Goal: Information Seeking & Learning: Compare options

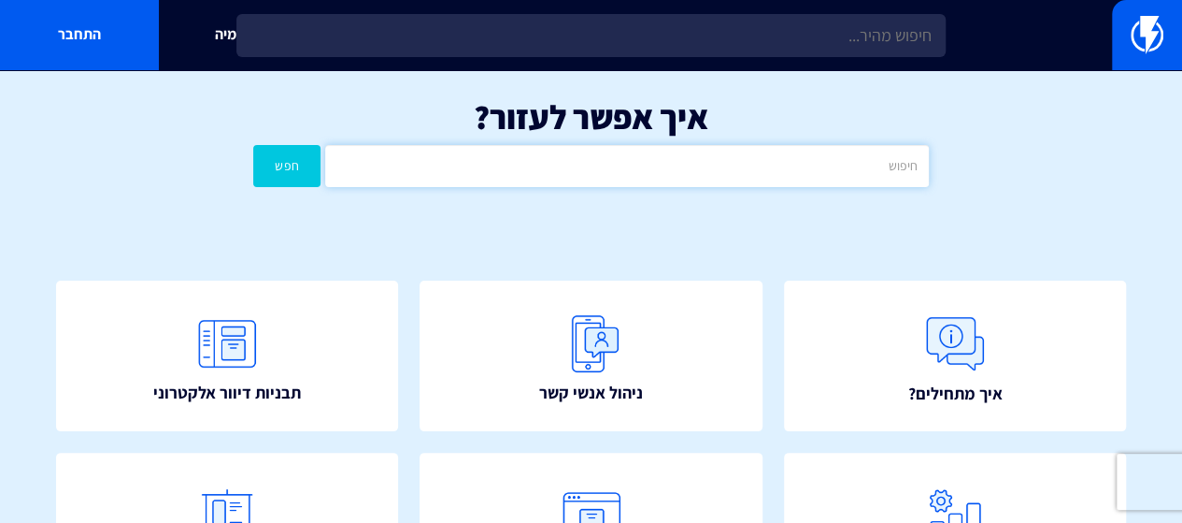
click at [795, 179] on input "text" at bounding box center [627, 166] width 604 height 42
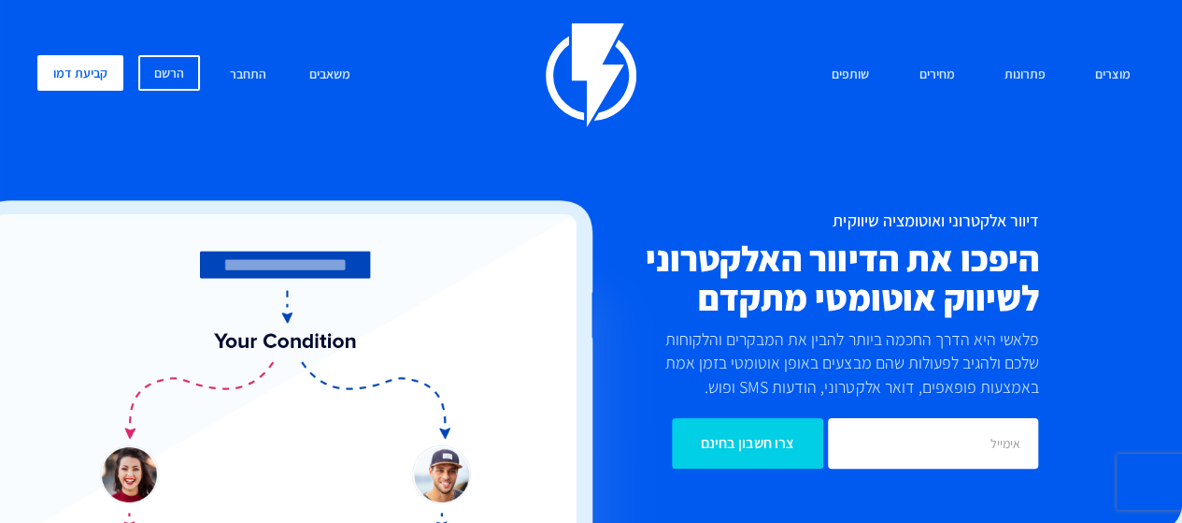
click at [953, 257] on h2 "היפכו את הדיוור האלקטרוני לשיווק אוטומטי מתקדם" at bounding box center [776, 278] width 526 height 78
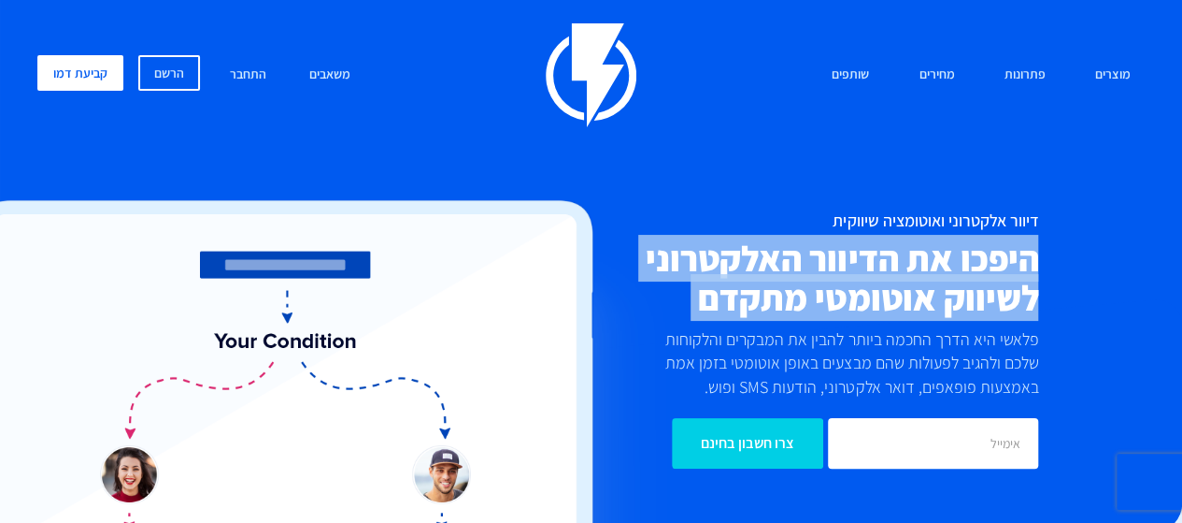
drag, startPoint x: 953, startPoint y: 257, endPoint x: 946, endPoint y: 314, distance: 57.5
click at [946, 314] on h2 "היפכו את הדיוור האלקטרוני לשיווק אוטומטי מתקדם" at bounding box center [776, 278] width 526 height 78
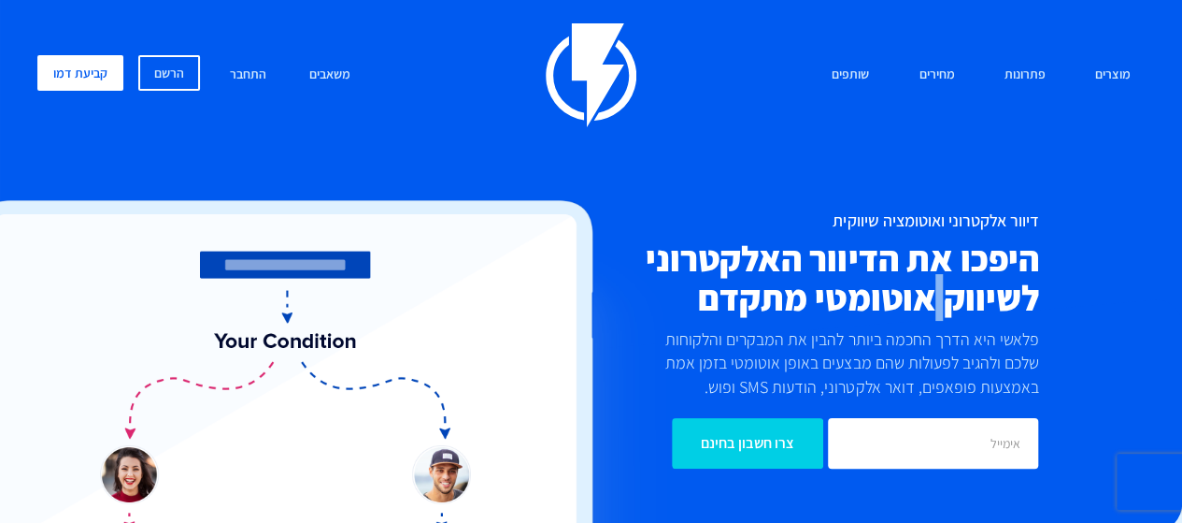
click at [946, 314] on h2 "היפכו את הדיוור האלקטרוני לשיווק אוטומטי מתקדם" at bounding box center [776, 278] width 526 height 78
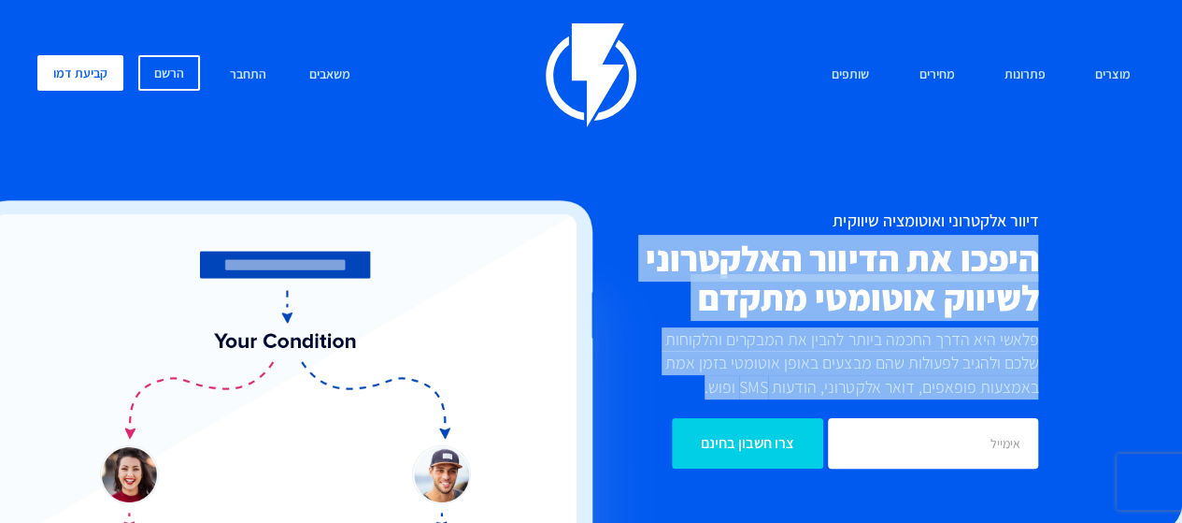
drag, startPoint x: 946, startPoint y: 314, endPoint x: 938, endPoint y: 377, distance: 63.1
click at [938, 377] on div "דיוור אלקטרוני ואוטומציה שיווקית היפכו את הדיוור האלקטרוני לשיווק אוטומטי מתקדם…" at bounding box center [776, 339] width 554 height 256
click at [942, 376] on p "פלאשי היא הדרך החכמה ביותר להבין את המבקרים והלקוחות שלכם ולהגיב לפעולות שהם מב…" at bounding box center [845, 363] width 387 height 72
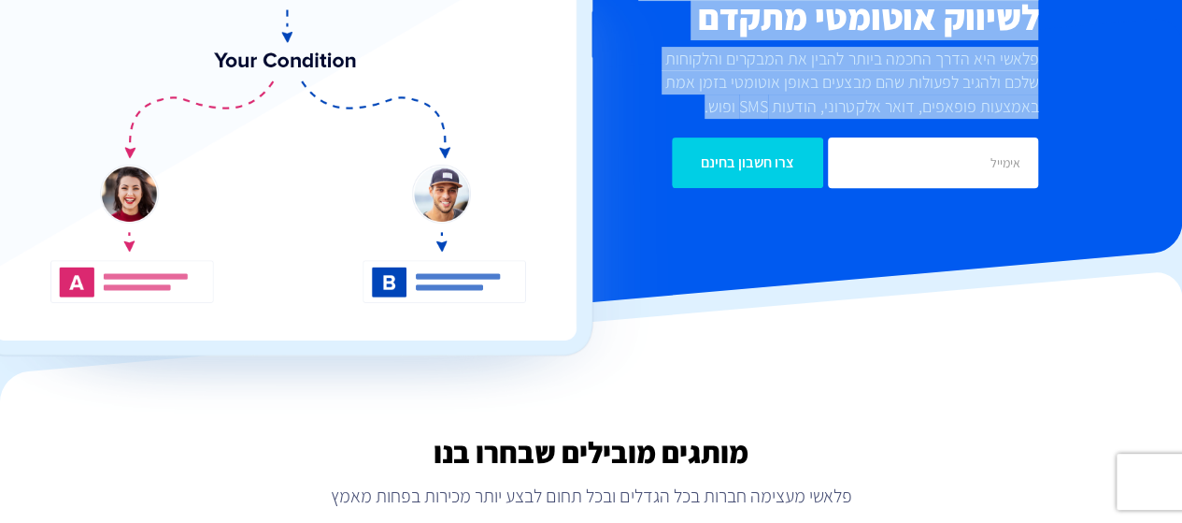
scroll to position [467, 0]
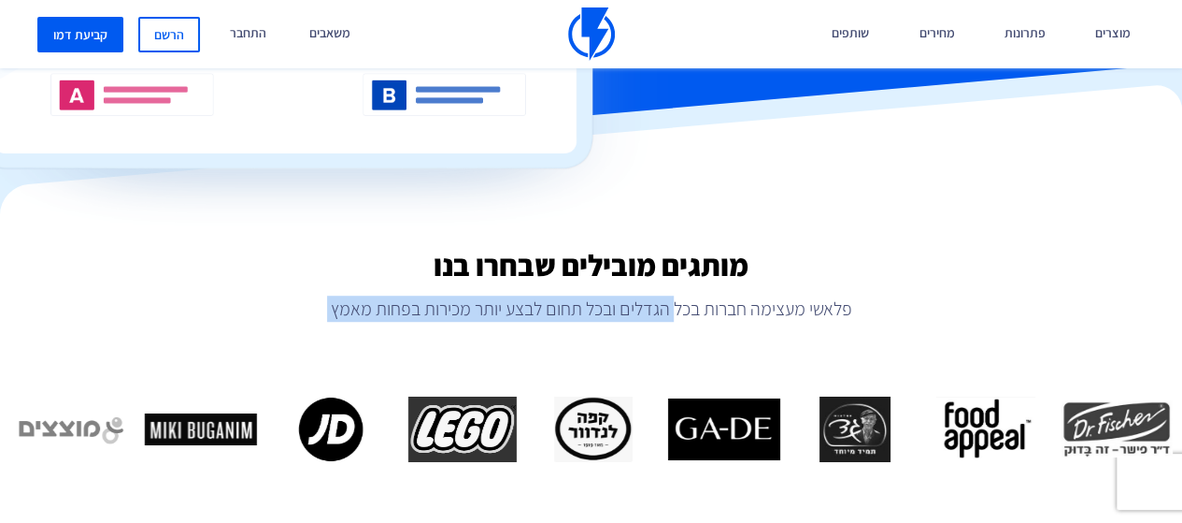
click at [675, 328] on div "מותגים מובילים שבחרו בנו פלאשי מעצימה חברות בכל הגדלים ובכל תחום לבצע יותר מכיר…" at bounding box center [591, 419] width 1182 height 340
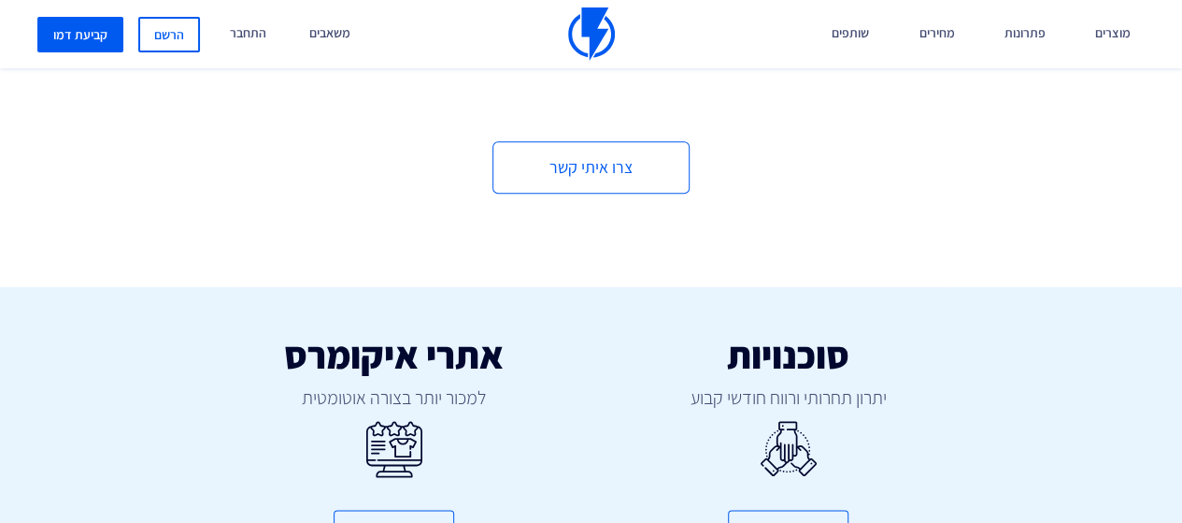
scroll to position [1028, 0]
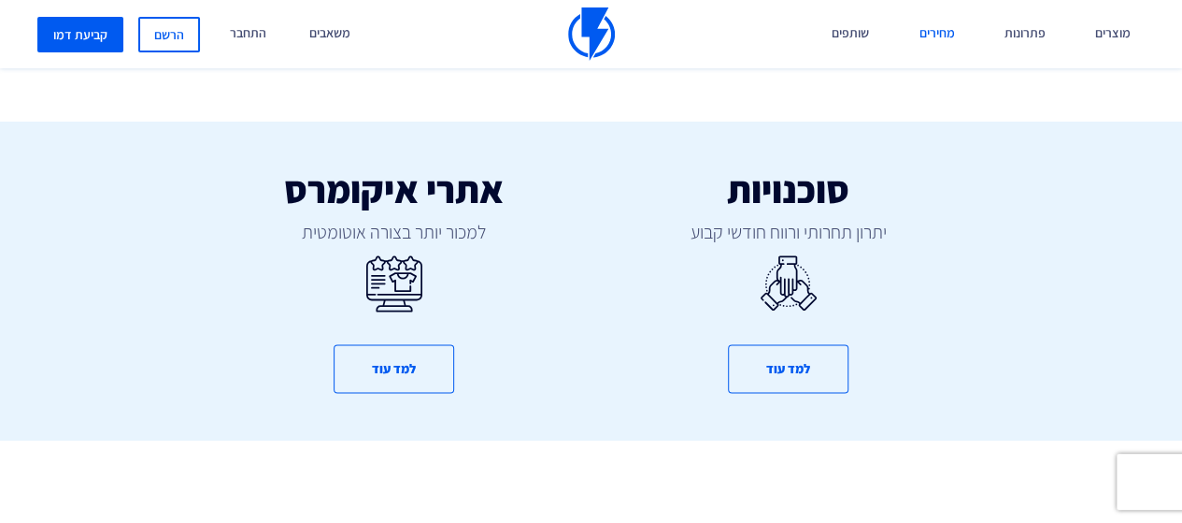
click at [929, 26] on link "מחירים" at bounding box center [937, 34] width 64 height 68
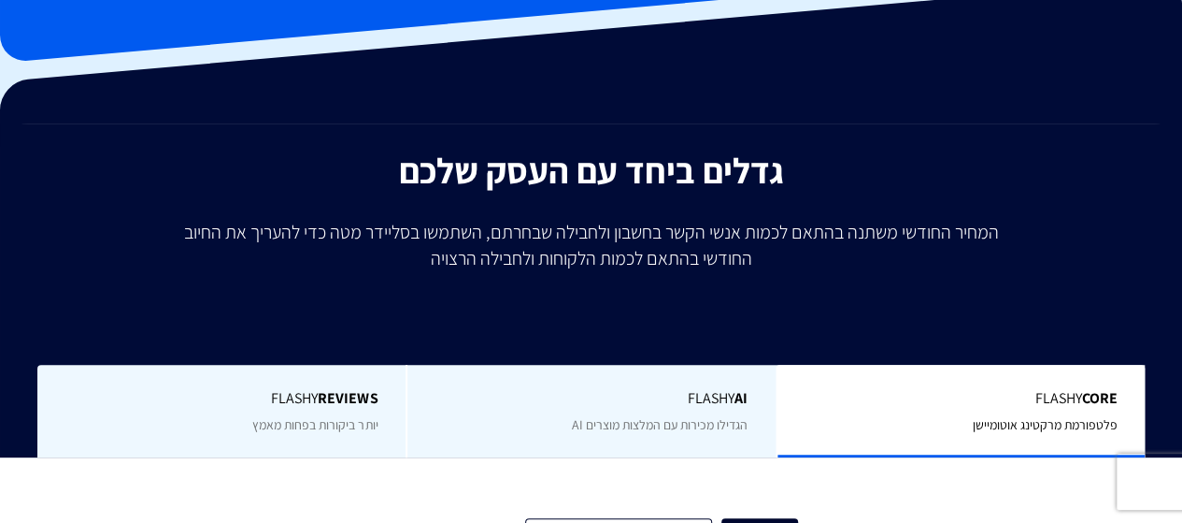
scroll to position [187, 0]
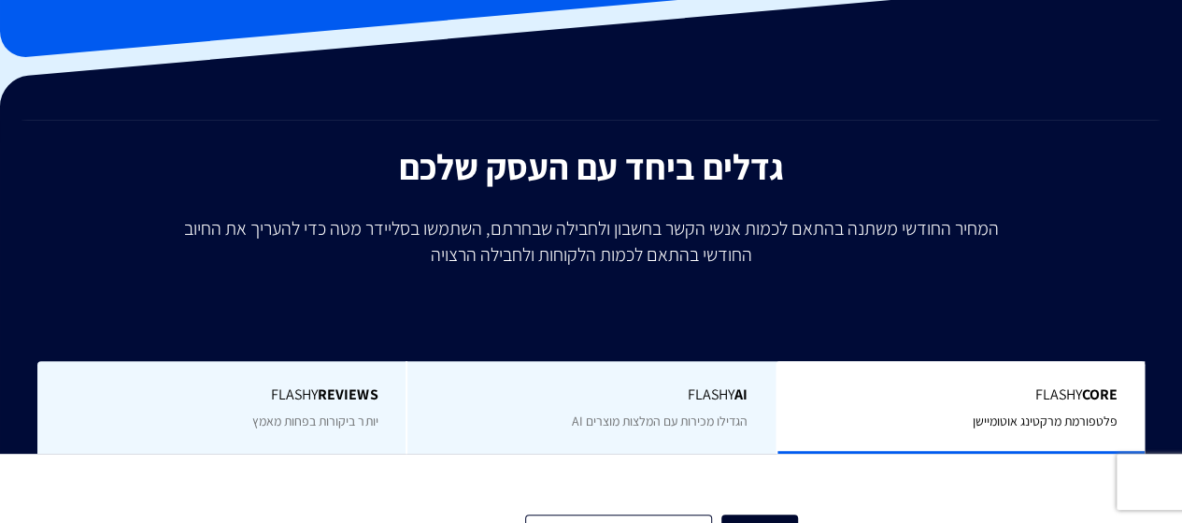
click at [823, 182] on h2 "גדלים ביחד עם העסק שלכם" at bounding box center [591, 167] width 1154 height 39
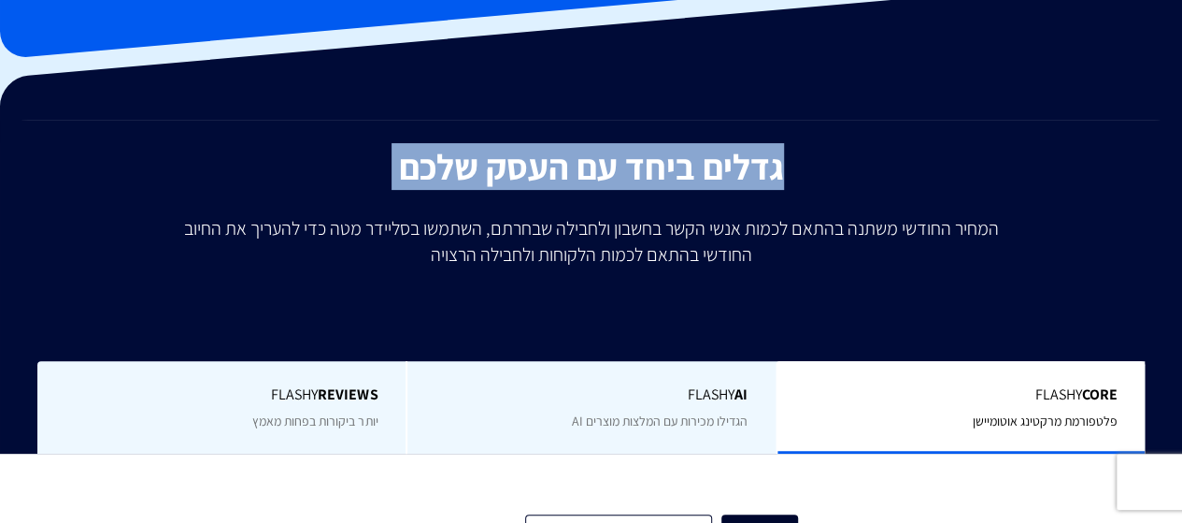
click at [823, 182] on h2 "גדלים ביחד עם העסק שלכם" at bounding box center [591, 167] width 1154 height 39
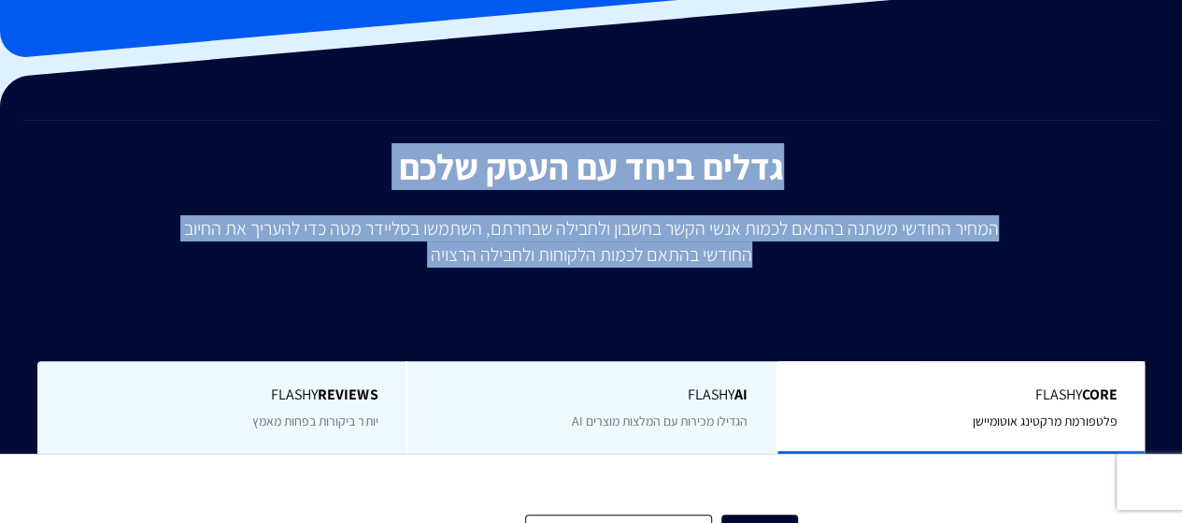
drag, startPoint x: 823, startPoint y: 182, endPoint x: 817, endPoint y: 228, distance: 46.1
click at [817, 228] on div "גדלים ביחד עם העסק שלכם המחיר החודשי משתנה בהתאם לכמות אנשי הקשר בחשבון ולחבילה…" at bounding box center [591, 301] width 1154 height 306
click at [817, 228] on p "המחיר החודשי משתנה בהתאם לכמות אנשי הקשר בחשבון ולחבילה שבחרתם, השתמשו בסליידר …" at bounding box center [591, 241] width 841 height 52
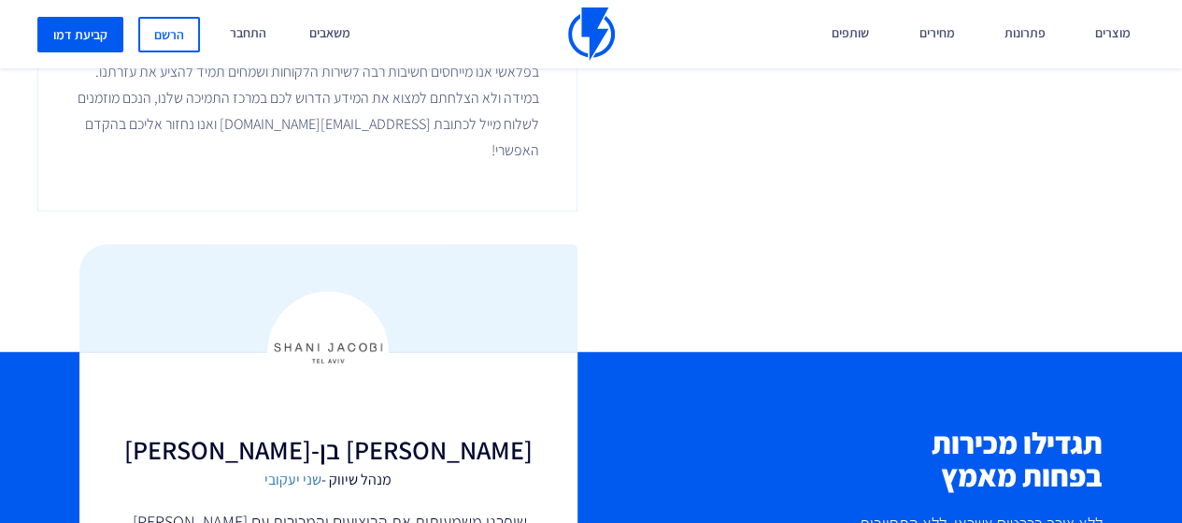
scroll to position [4113, 0]
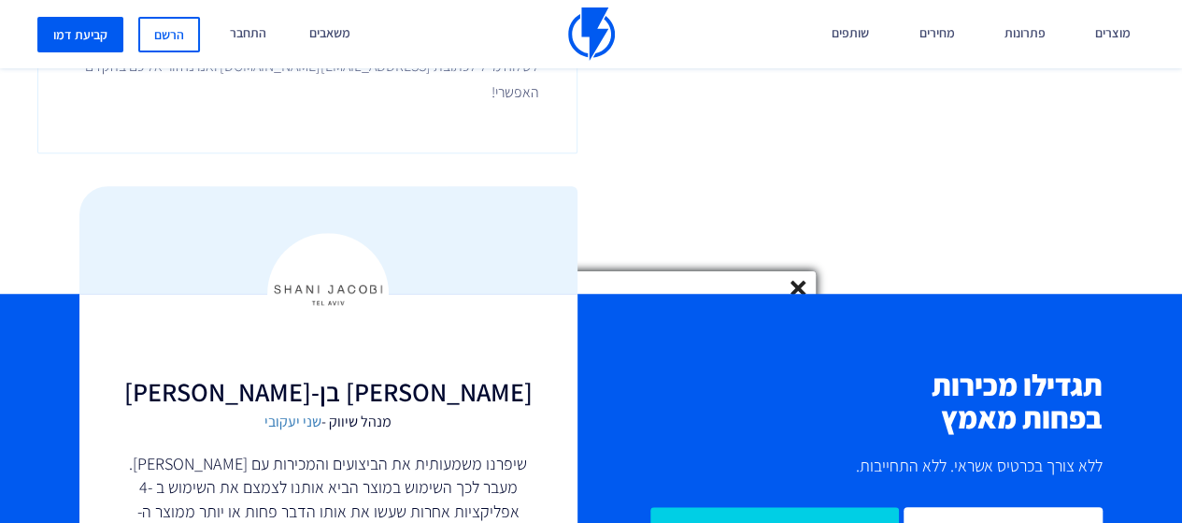
click at [799, 286] on line at bounding box center [798, 287] width 13 height 13
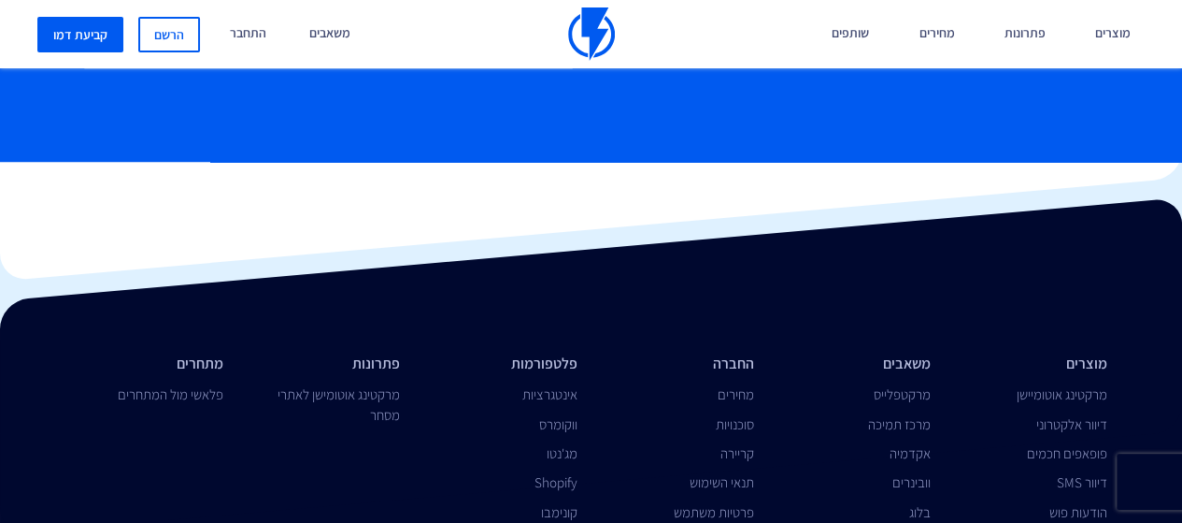
scroll to position [4704, 0]
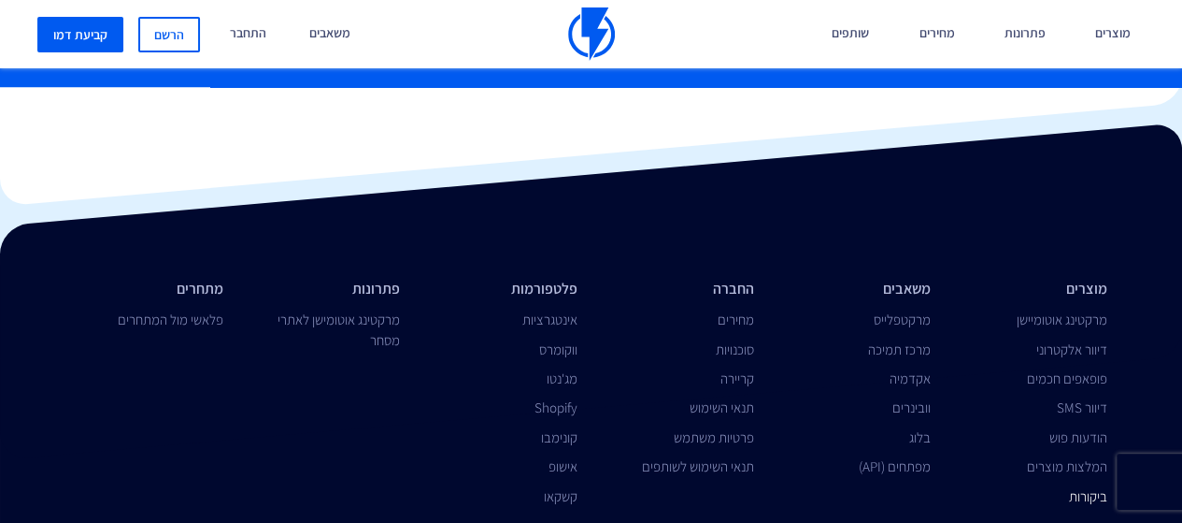
click at [1069, 487] on link "ביקורות" at bounding box center [1088, 496] width 38 height 18
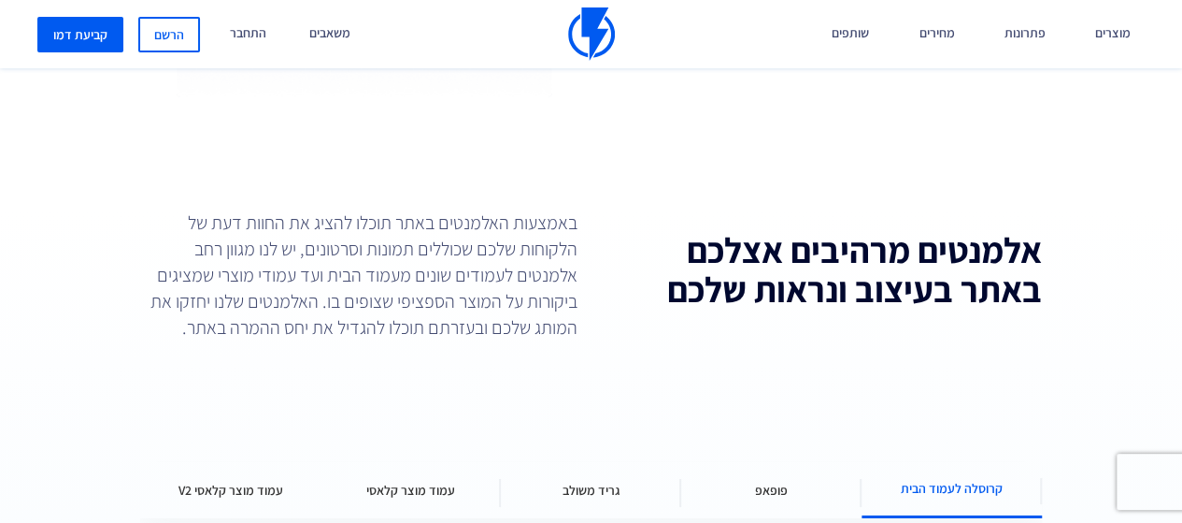
scroll to position [1963, 0]
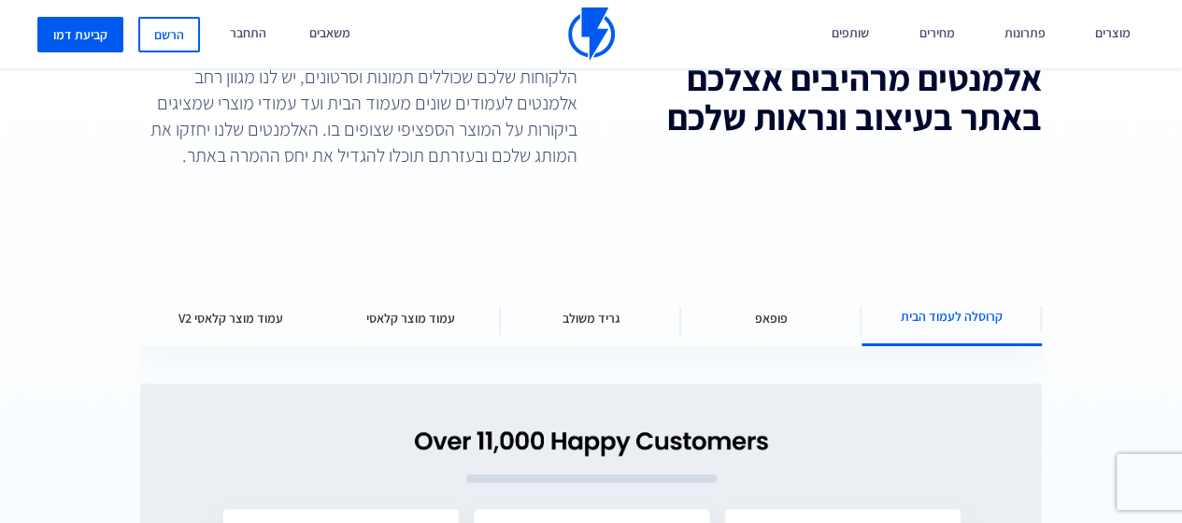
click at [328, 248] on div "אלמנטים מרהיבים אצלכם באתר בעיצוב ונראות שלכם באמצעות האלמנטים באתר תוכלו להציג…" at bounding box center [591, 499] width 1182 height 924
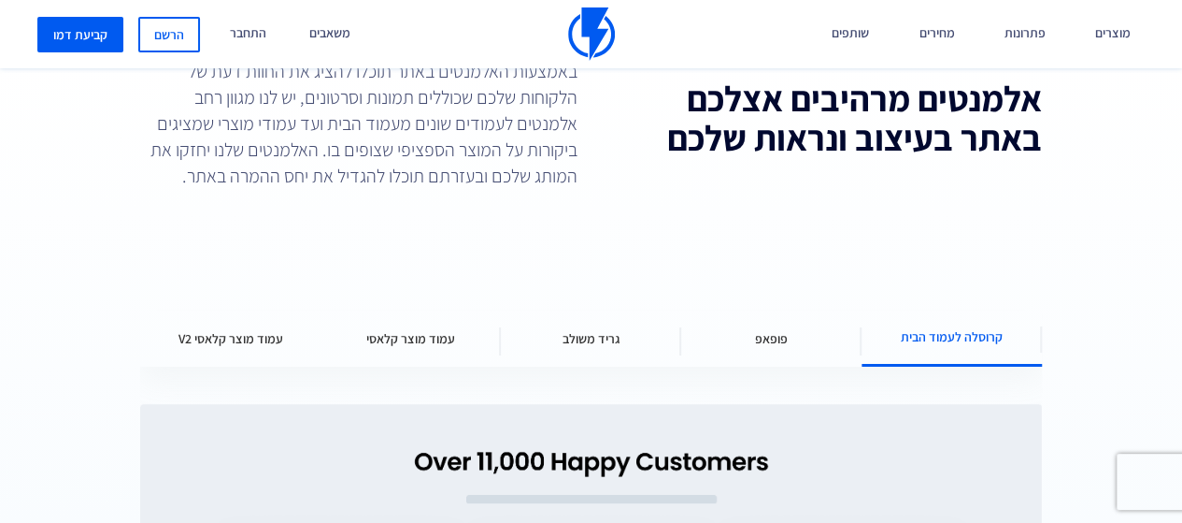
scroll to position [1869, 0]
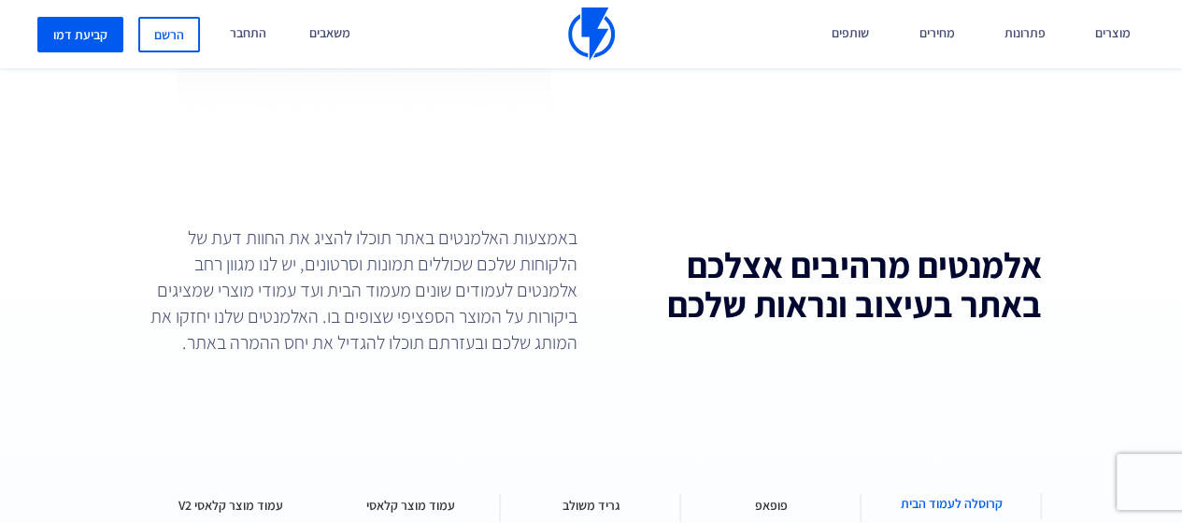
click at [328, 248] on p "באמצעות האלמנטים באתר תוכלו להציג את החוות דעת של הלקוחות שלכם שכוללים תמונות ו…" at bounding box center [358, 289] width 437 height 131
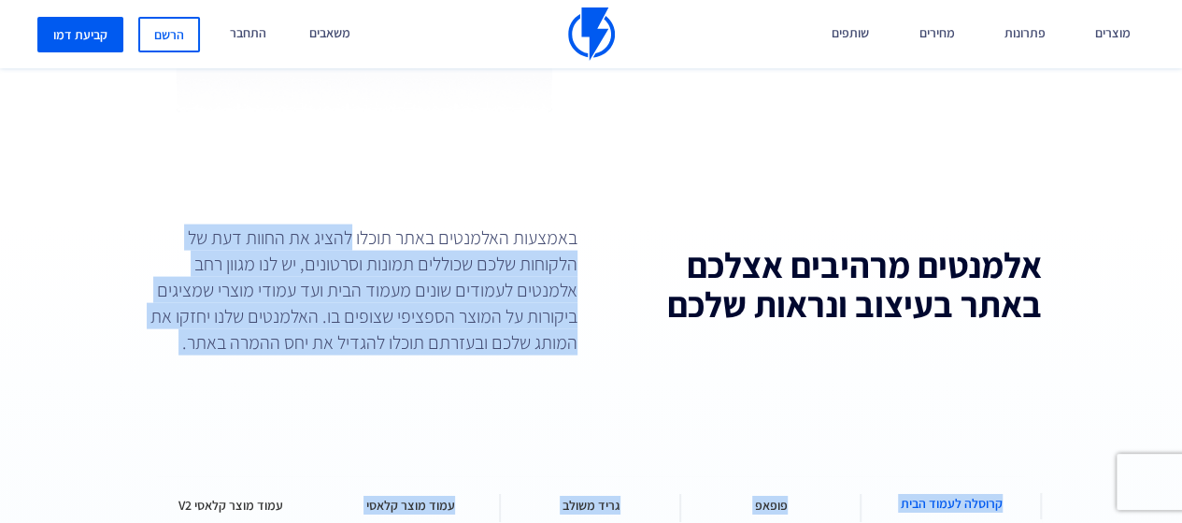
drag, startPoint x: 328, startPoint y: 248, endPoint x: 344, endPoint y: 391, distance: 143.9
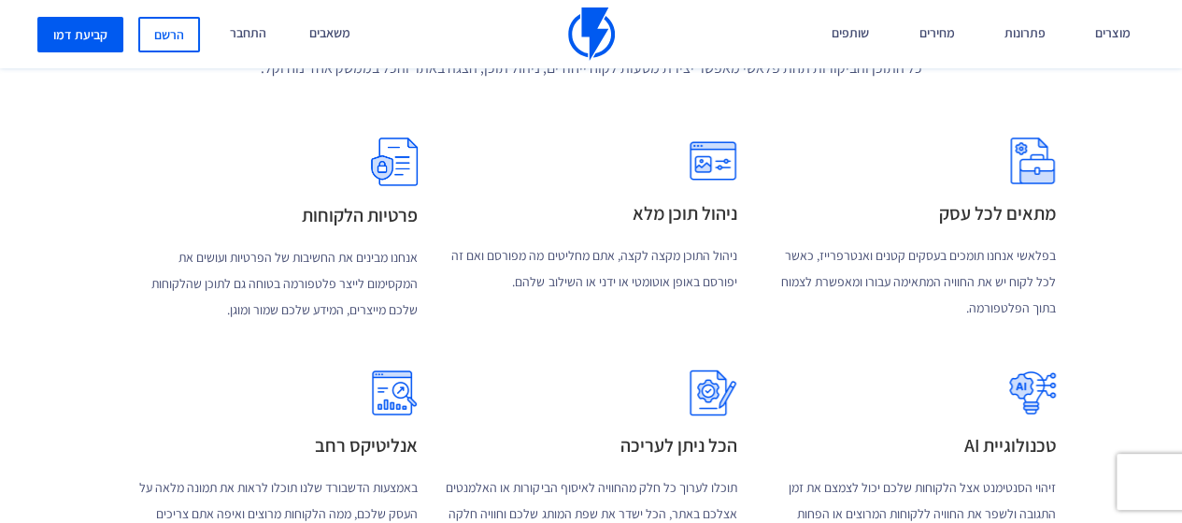
scroll to position [3178, 0]
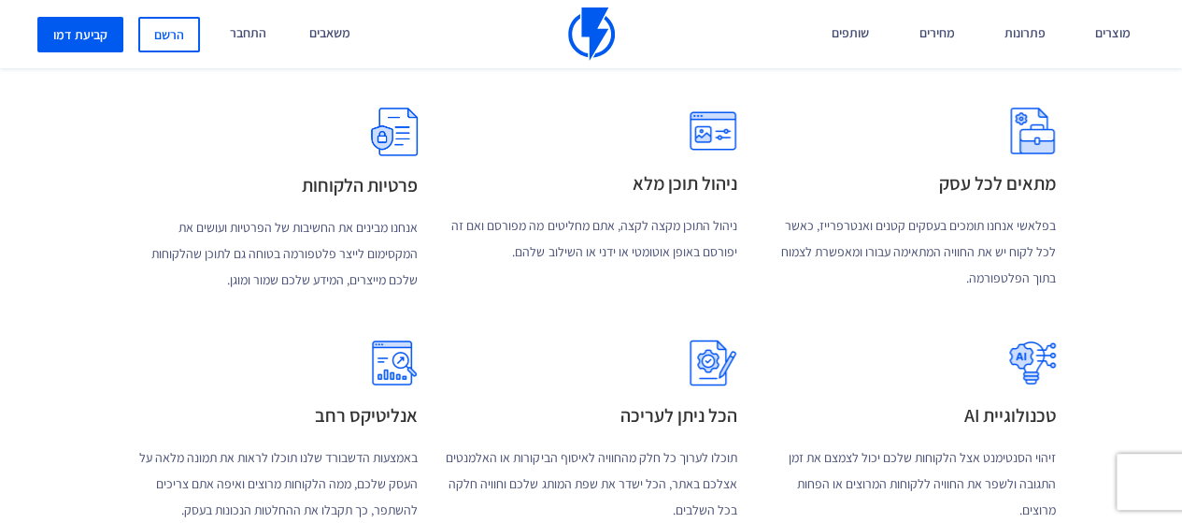
click at [697, 212] on p "ניהול התוכן מקצה לקצה, אתם מחליטים מה מפורסם ואם זה יפורסם באופן אוטומטי או ידנ…" at bounding box center [592, 238] width 292 height 52
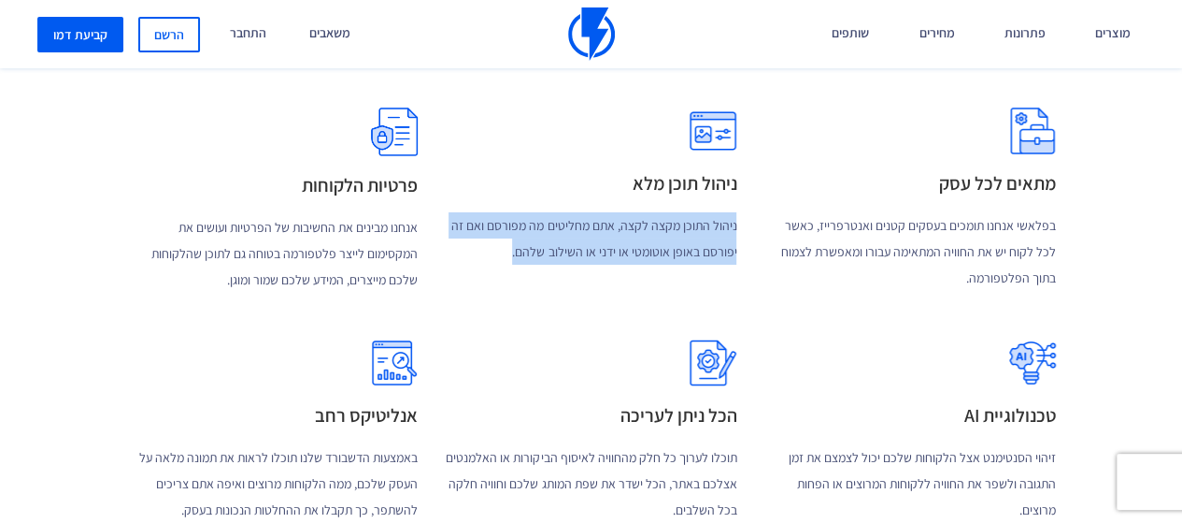
drag, startPoint x: 697, startPoint y: 212, endPoint x: 685, endPoint y: 288, distance: 76.7
click at [685, 288] on div "מתאים לכל עסק בפלאשי אנחנו תומכים בעסקים קטנים ואנטרפרייז, כאשר לכל לקוח יש את …" at bounding box center [591, 310] width 958 height 462
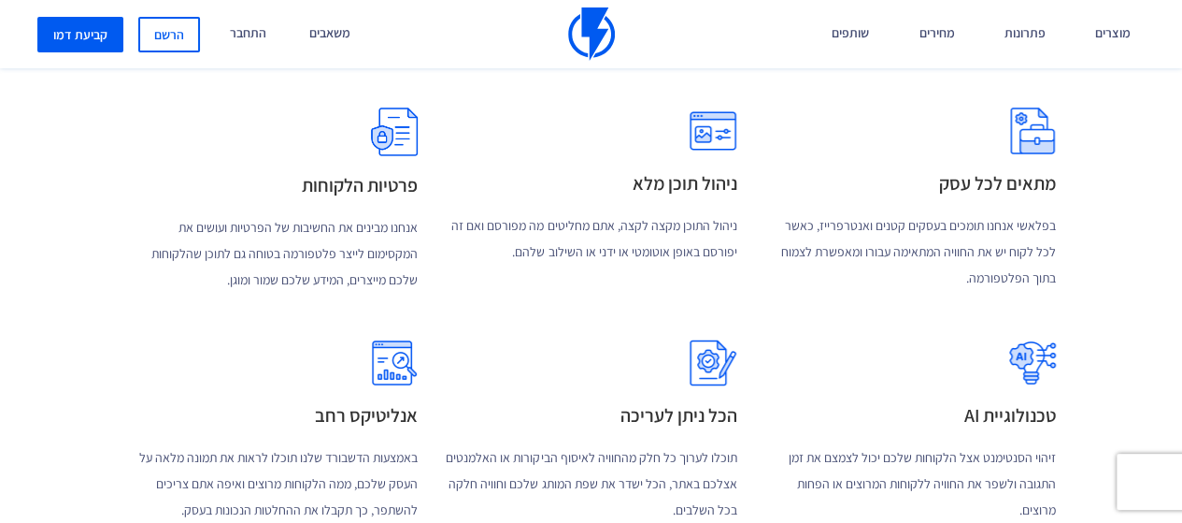
click at [1015, 231] on p "בפלאשי אנחנו תומכים בעסקים קטנים ואנטרפרייז, כאשר לכל לקוח יש את החוויה המתאימה…" at bounding box center [911, 251] width 292 height 79
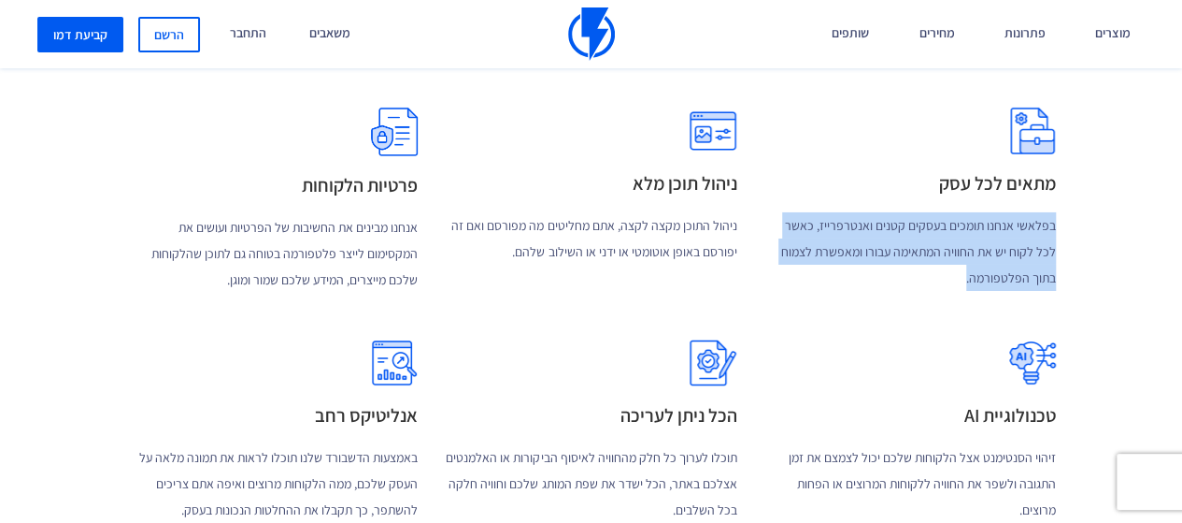
click at [1014, 232] on p "בפלאשי אנחנו תומכים בעסקים קטנים ואנטרפרייז, כאשר לכל לקוח יש את החוויה המתאימה…" at bounding box center [911, 251] width 292 height 79
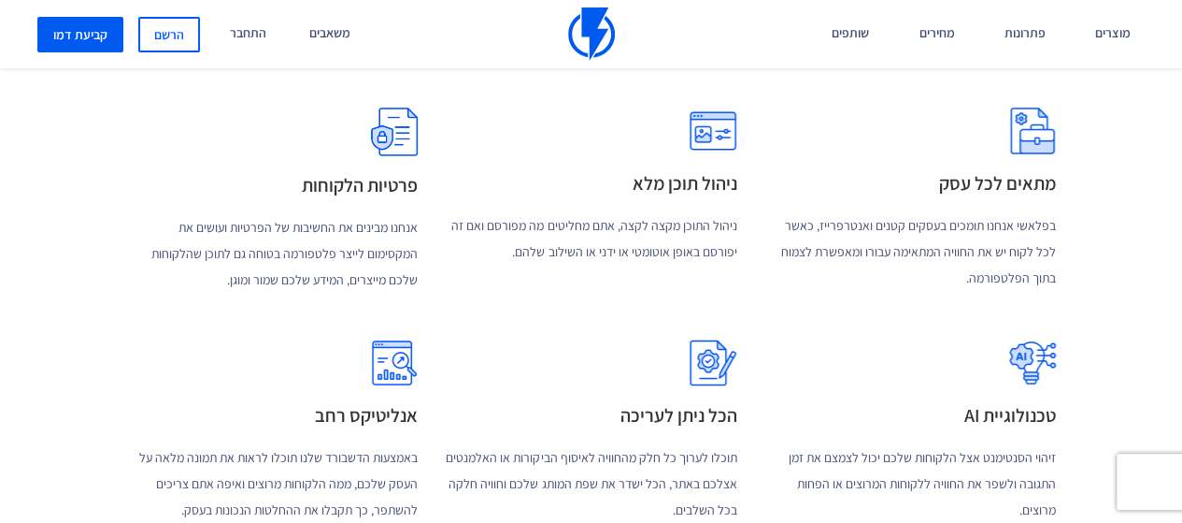
click at [311, 203] on div "פרטיות הלקוחות אנחנו מבינים את החשיבות של הפרטיות ועושים את המקסימום לייצר פלטפ…" at bounding box center [272, 195] width 320 height 232
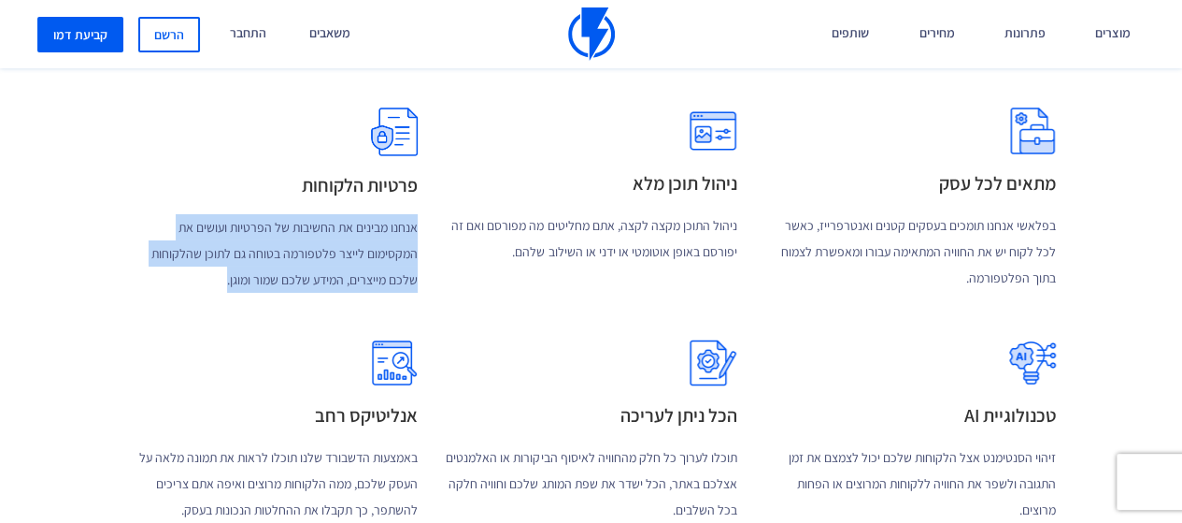
drag, startPoint x: 311, startPoint y: 203, endPoint x: 297, endPoint y: 245, distance: 44.3
click at [297, 245] on div "פרטיות הלקוחות אנחנו מבינים את החשיבות של הפרטיות ועושים את המקסימום לייצר פלטפ…" at bounding box center [272, 195] width 320 height 232
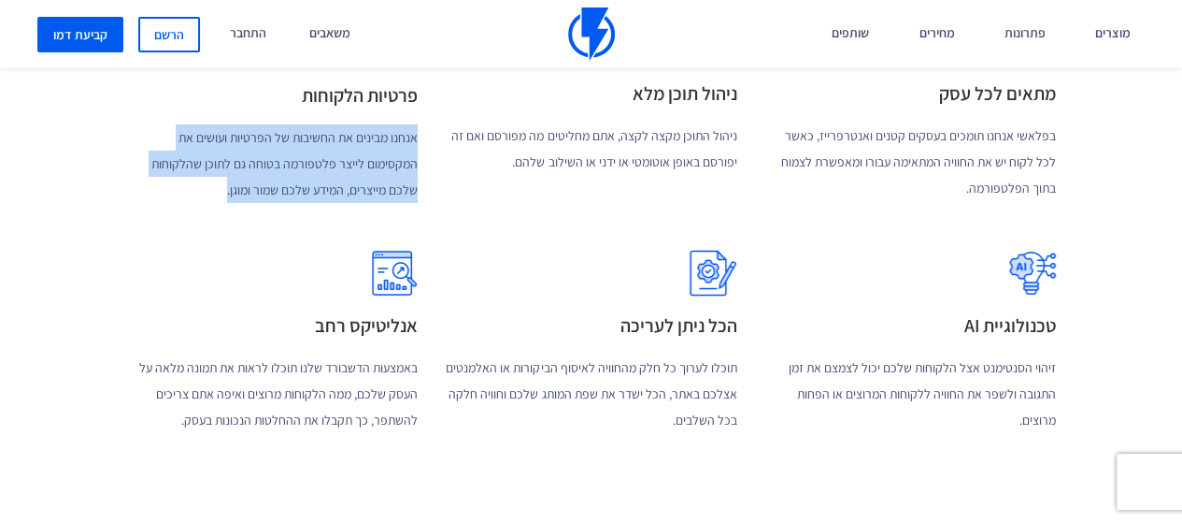
scroll to position [3459, 0]
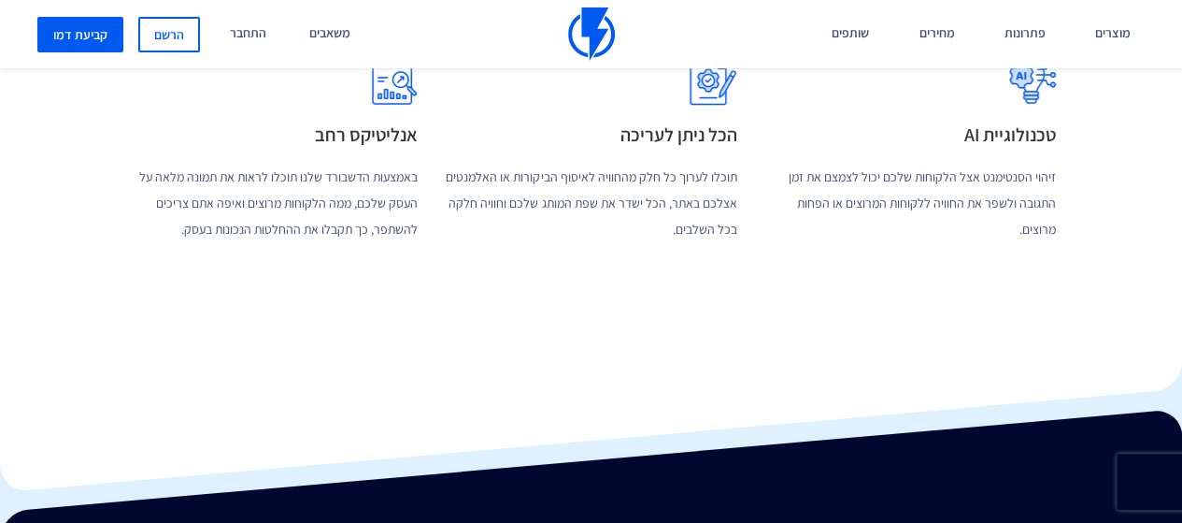
click at [363, 192] on p "באמצעות הדשבורד שלנו תוכלו לראות את תמונה מלאה על העסק שלכם, ממה הלקוחות מרוצים…" at bounding box center [272, 203] width 292 height 79
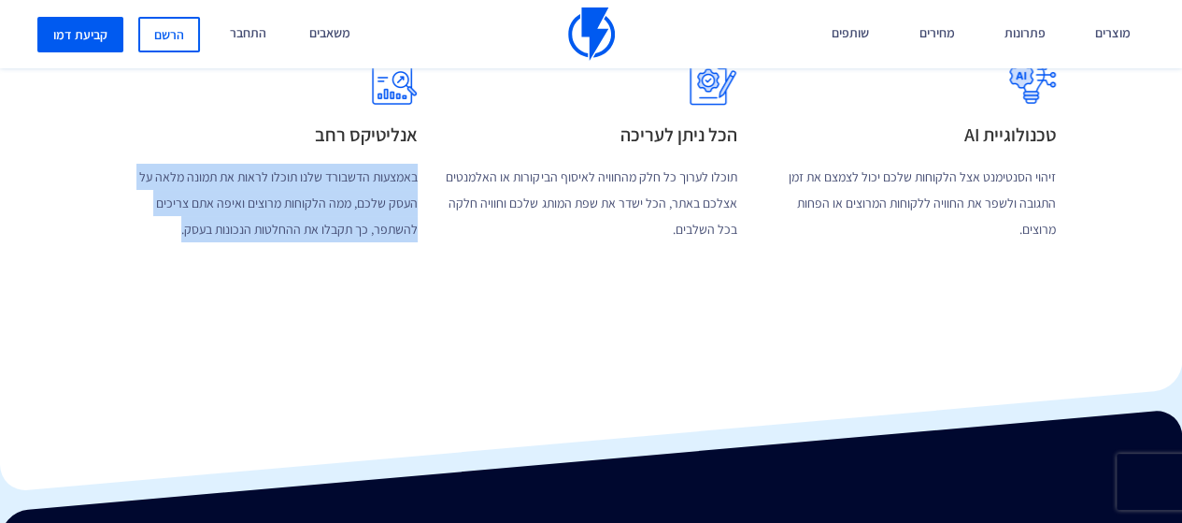
drag, startPoint x: 363, startPoint y: 192, endPoint x: 367, endPoint y: 288, distance: 96.4
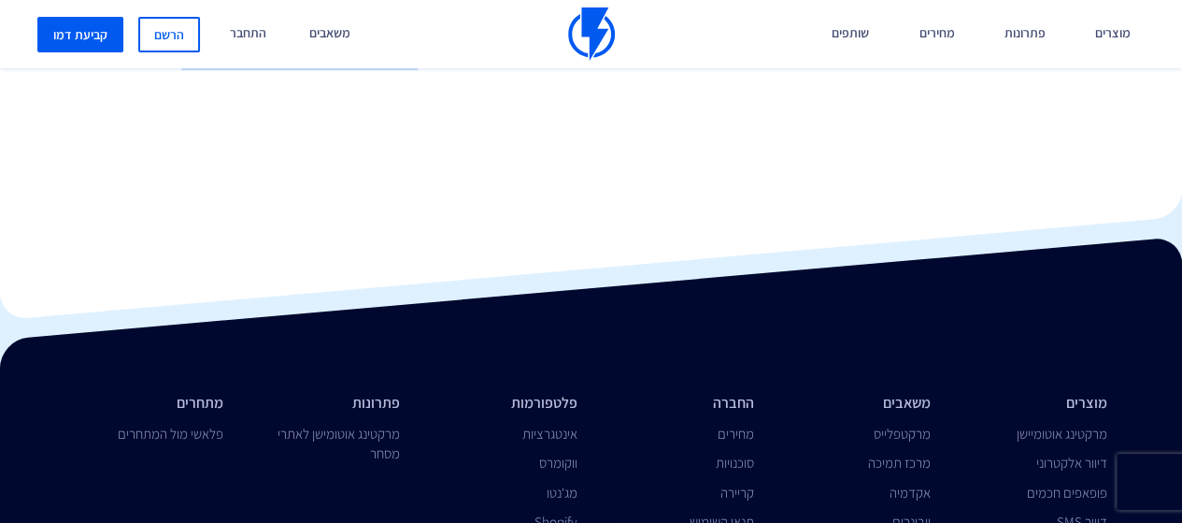
scroll to position [3834, 0]
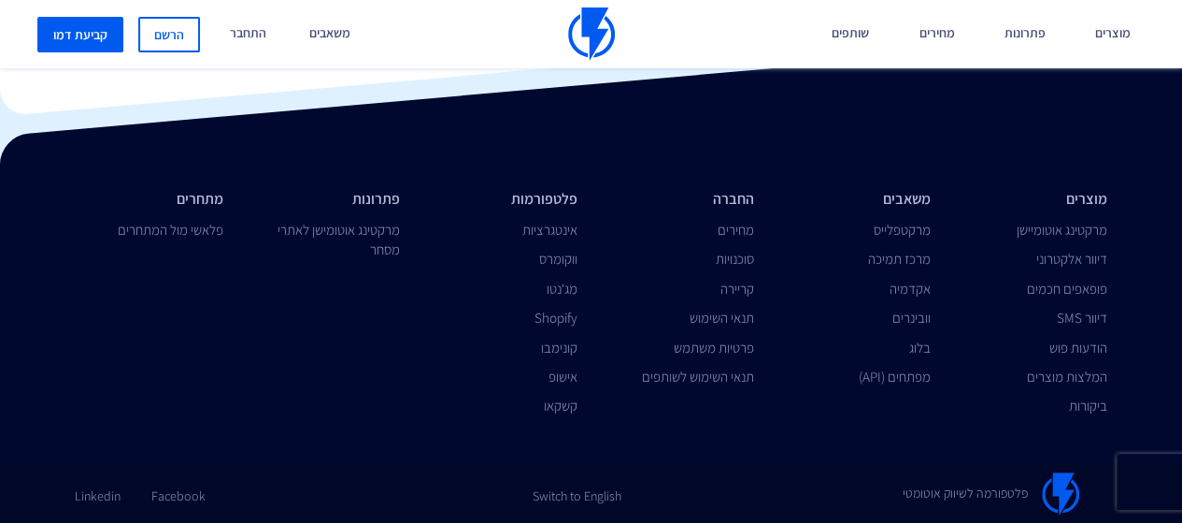
click at [213, 212] on ul "מתחרים פלאשי מול המתחרים" at bounding box center [149, 214] width 149 height 50
click at [209, 218] on ul "מתחרים פלאשי מול המתחרים" at bounding box center [149, 214] width 149 height 50
click at [208, 221] on link "פלאשי מול המתחרים" at bounding box center [171, 230] width 106 height 18
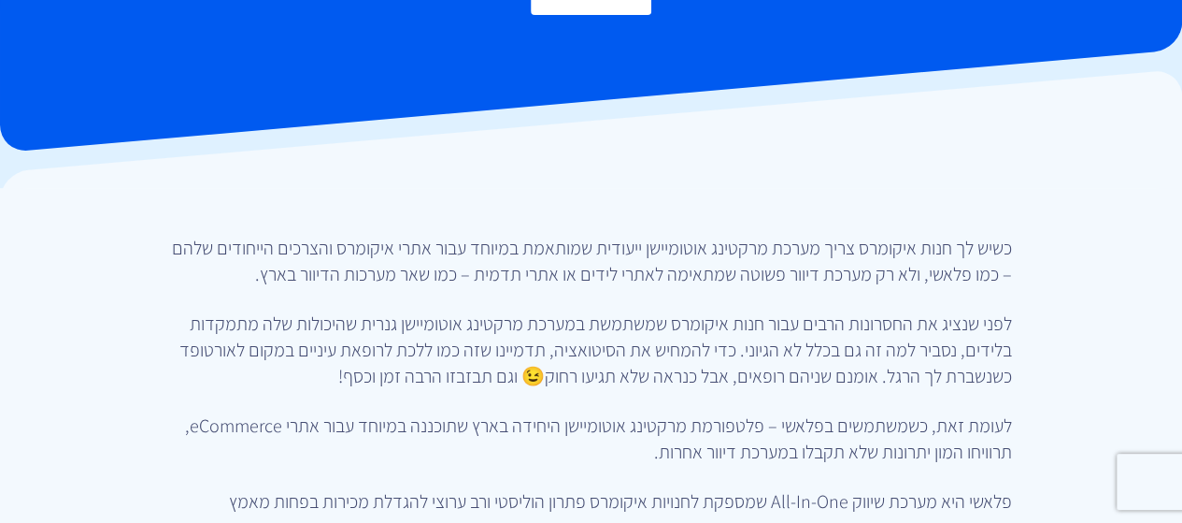
scroll to position [374, 0]
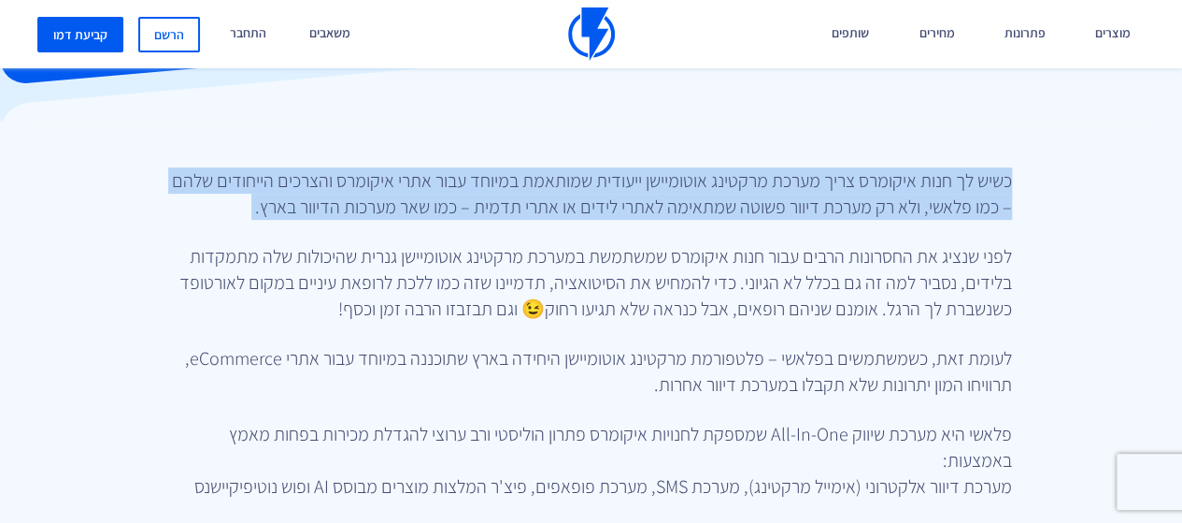
scroll to position [467, 0]
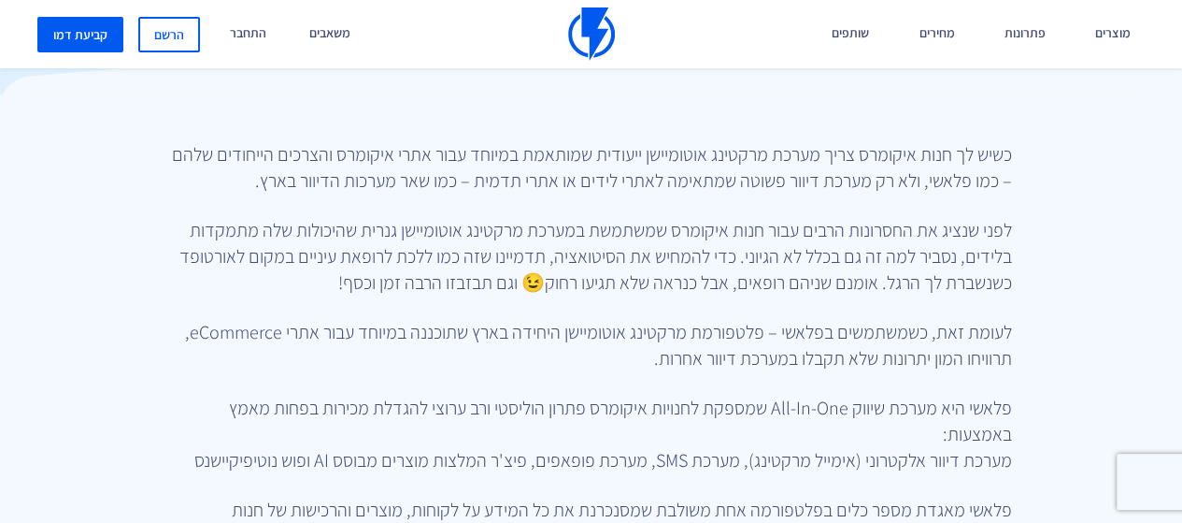
click at [208, 220] on p "לפני שנציג את החסרונות הרבים עבור חנות איקומרס שמשתמשת במערכת מרקטינג אוטומיישן…" at bounding box center [591, 256] width 841 height 79
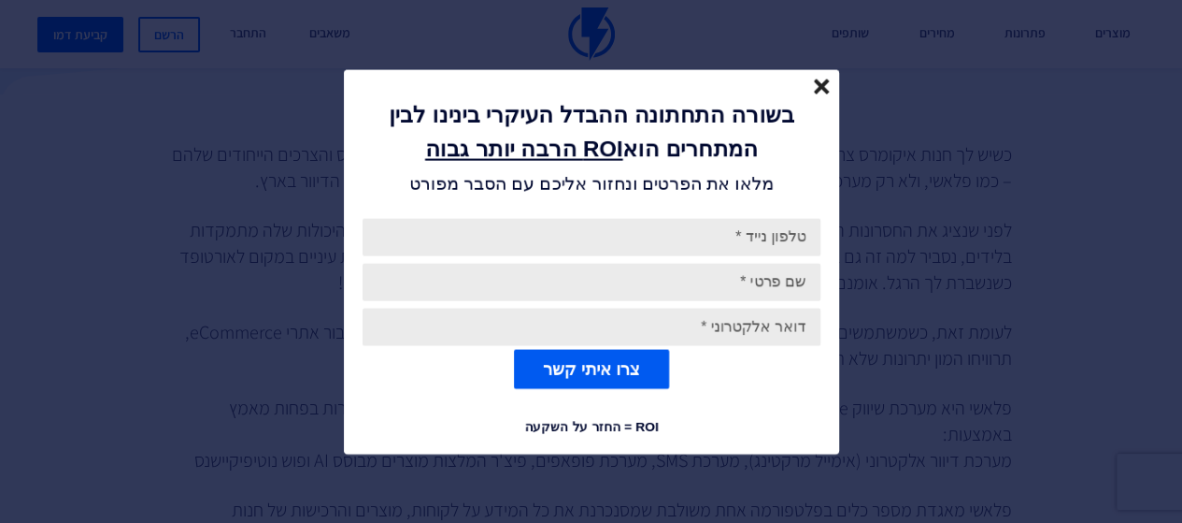
drag, startPoint x: 0, startPoint y: 0, endPoint x: 208, endPoint y: 220, distance: 302.2
click at [208, 220] on div "בשורה התחתונה ההבדל העיקרי בינינו לבין המתחרים הוא ROI הרבה יותר גבוה מלאו את ה…" at bounding box center [591, 261] width 1182 height 523
click at [824, 88] on icon "close" at bounding box center [822, 87] width 16 height 16
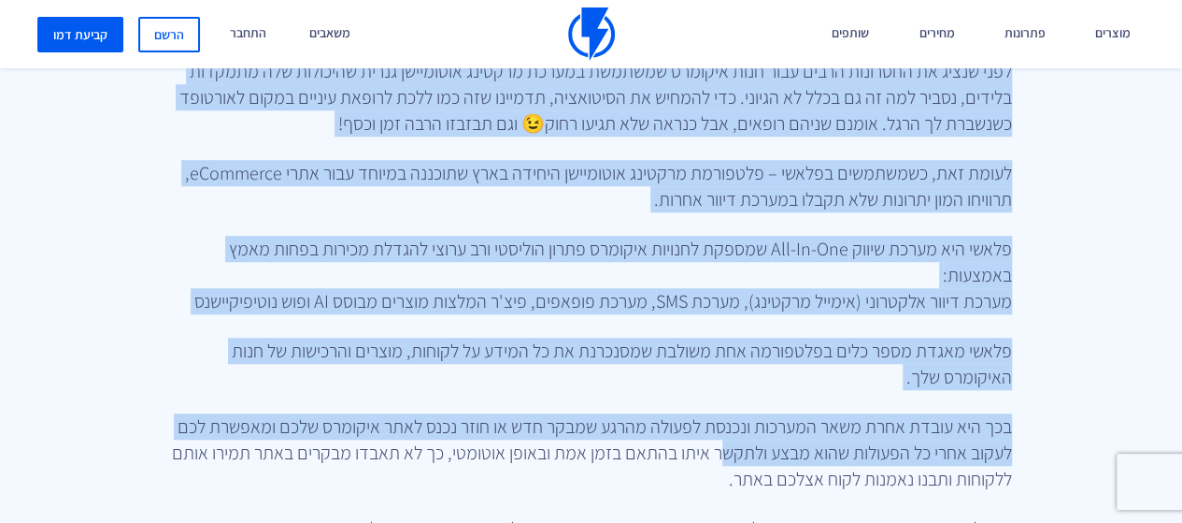
scroll to position [654, 0]
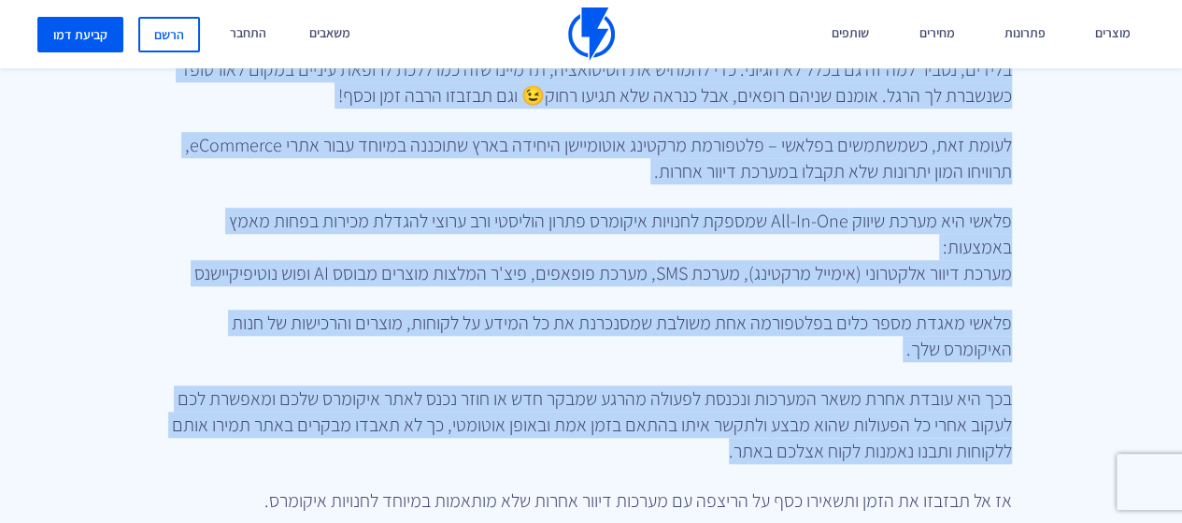
drag, startPoint x: 824, startPoint y: 89, endPoint x: 686, endPoint y: 445, distance: 382.1
click at [655, 206] on div "כשיש לך חנות איקומרס צריך מערכת מרקטינג אוטומיישן ייעודית שמותאמת במיוחד עבור א…" at bounding box center [591, 271] width 958 height 635
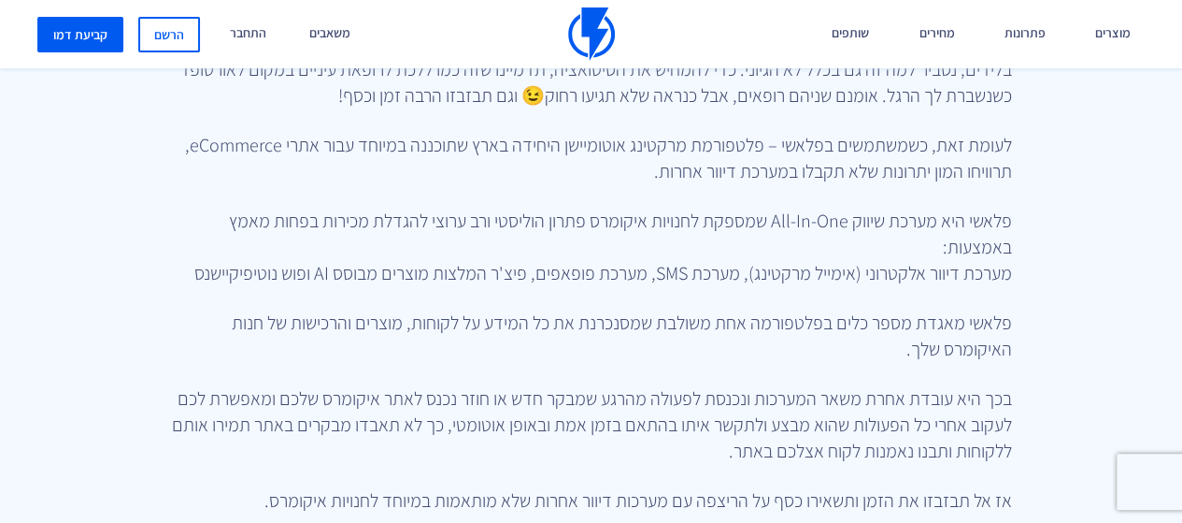
click at [652, 223] on p "פלאשי היא מערכת שיווק All-In-One שמספקת לחנויות איקומרס פתרון הוליסטי ורב ערוצי…" at bounding box center [591, 247] width 841 height 79
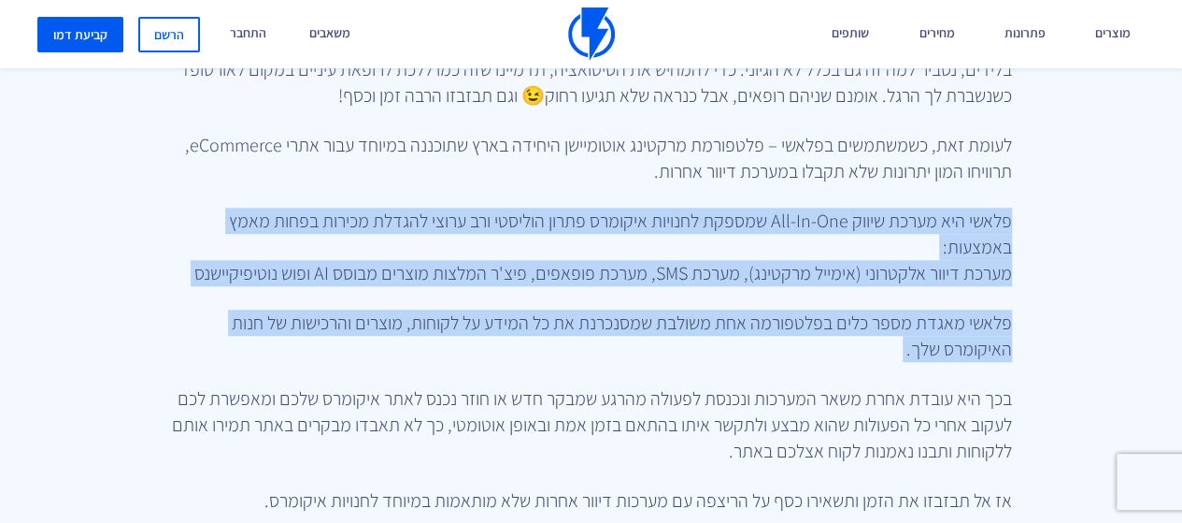
drag, startPoint x: 652, startPoint y: 223, endPoint x: 631, endPoint y: 294, distance: 74.2
click at [631, 294] on div "כשיש לך חנות איקומרס צריך מערכת מרקטינג אוטומיישן ייעודית שמותאמת במיוחד עבור א…" at bounding box center [591, 271] width 958 height 635
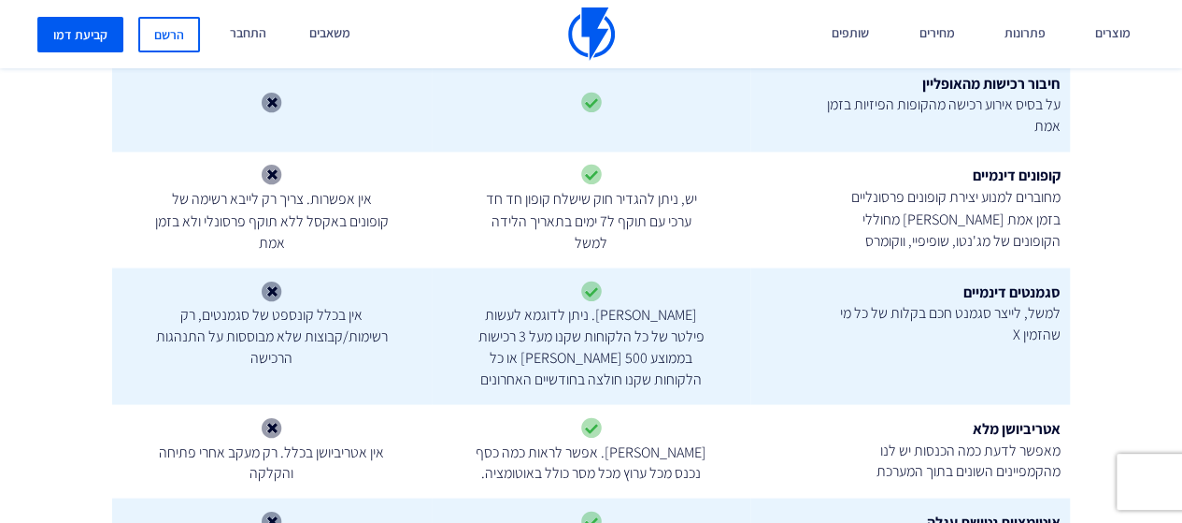
scroll to position [1589, 0]
